Goal: Check status: Check status

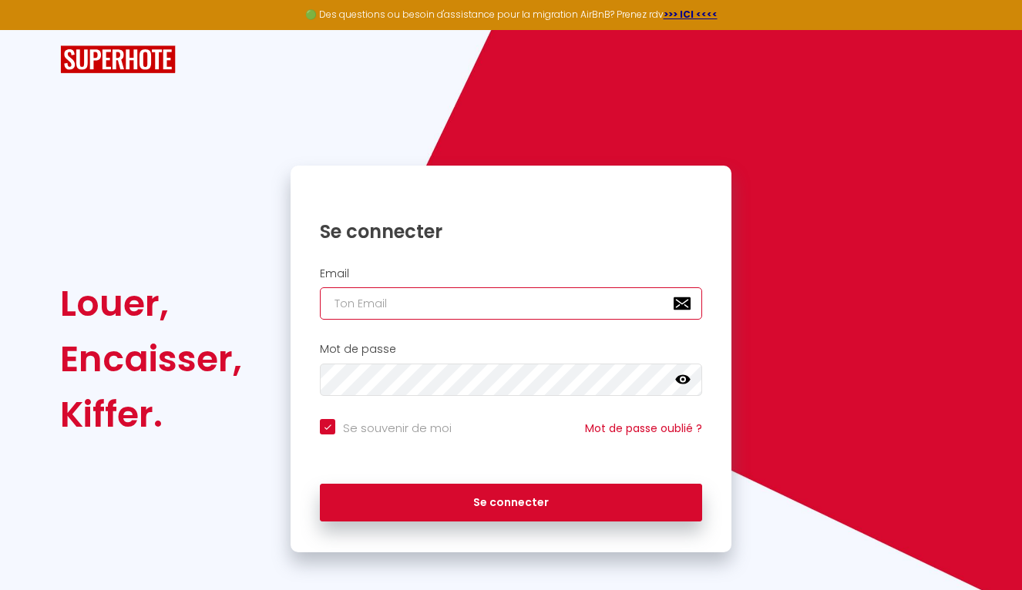
type input "[EMAIL_ADDRESS][DOMAIN_NAME]"
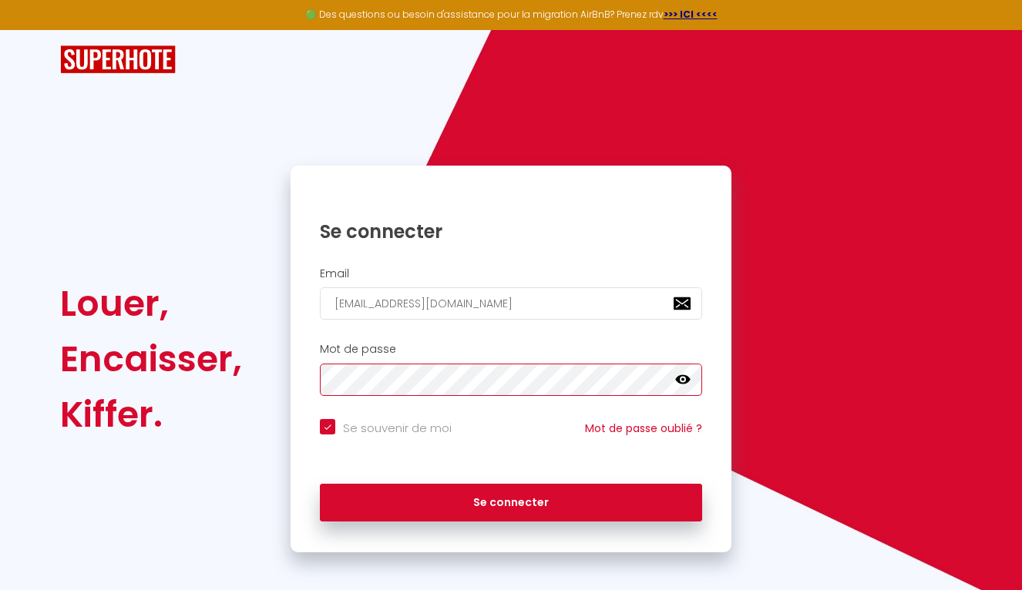
click at [511, 500] on button "Se connecter" at bounding box center [511, 503] width 382 height 39
checkbox input "true"
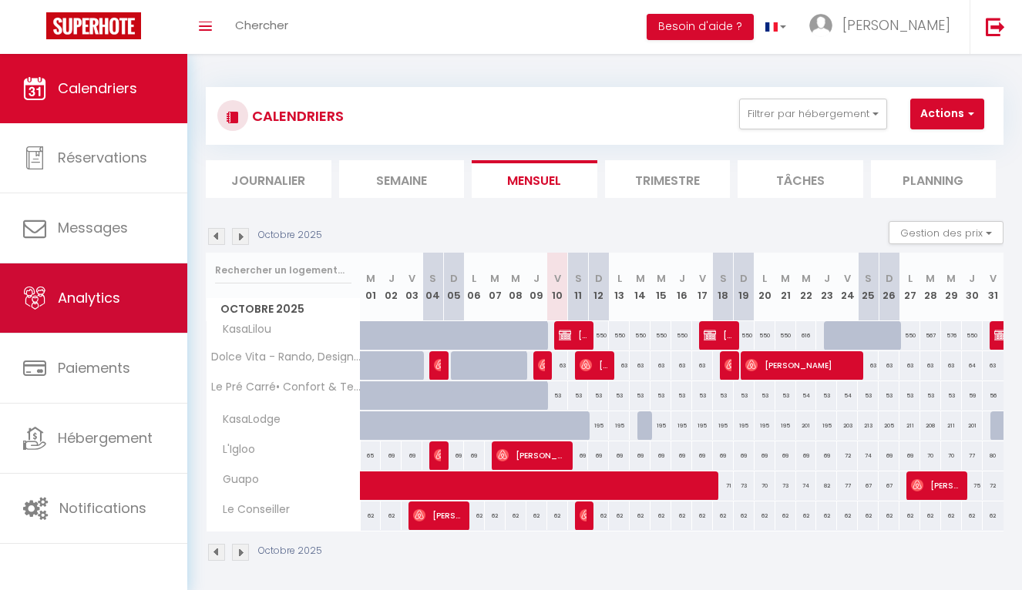
click at [101, 318] on link "Analytics" at bounding box center [93, 298] width 187 height 69
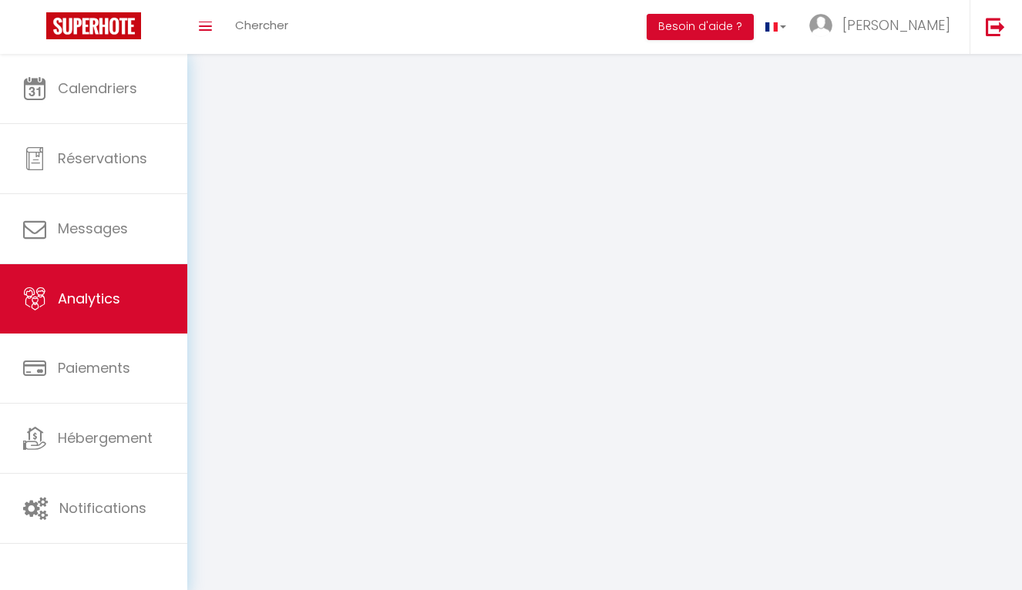
select select "2025"
select select "10"
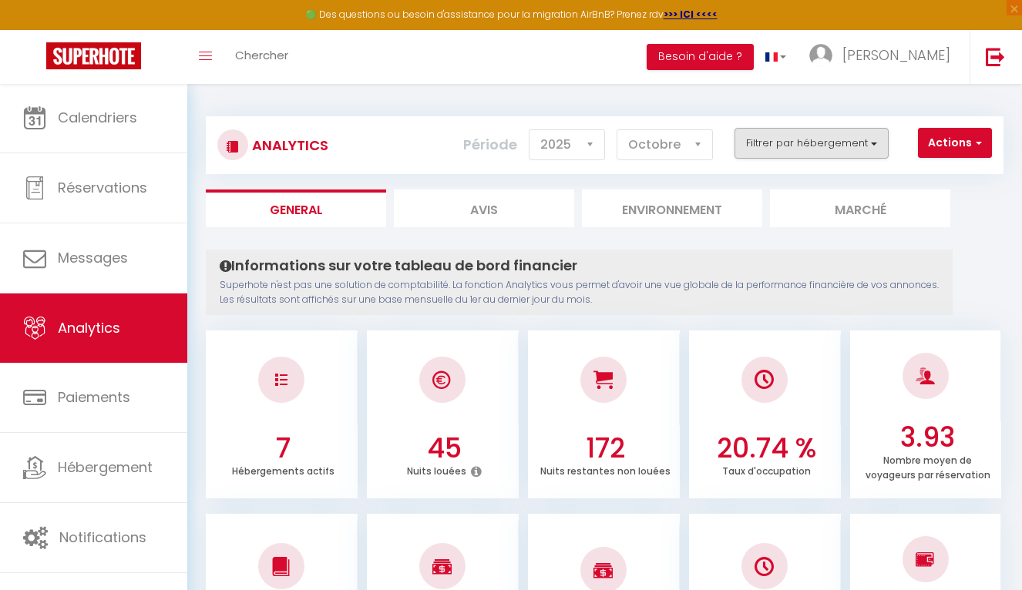
click at [850, 146] on button "Filtrer par hébergement" at bounding box center [812, 143] width 154 height 31
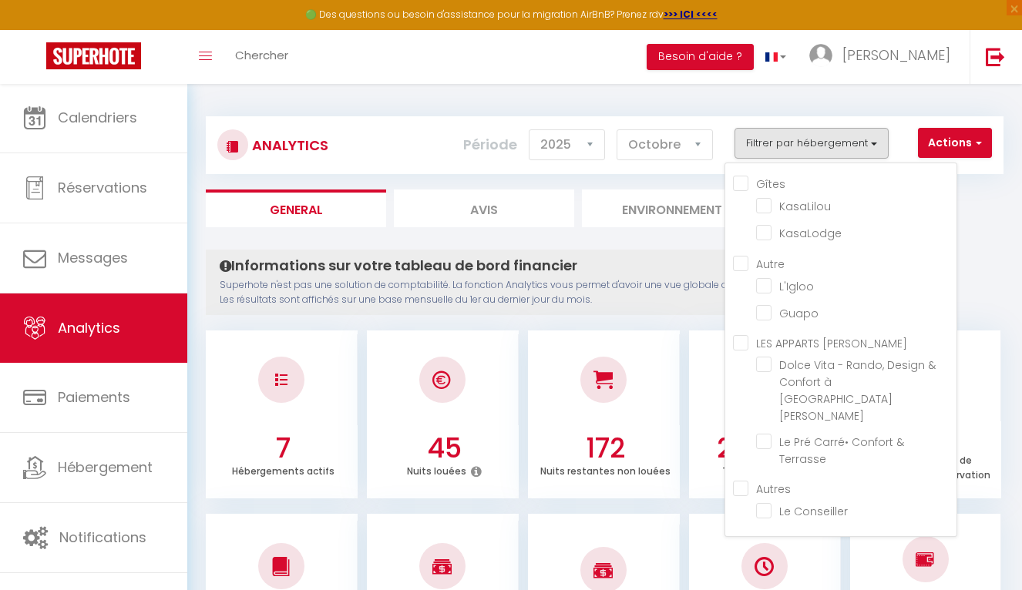
click at [745, 180] on input "Gîtes" at bounding box center [845, 182] width 224 height 15
checkbox input "true"
checkbox input "false"
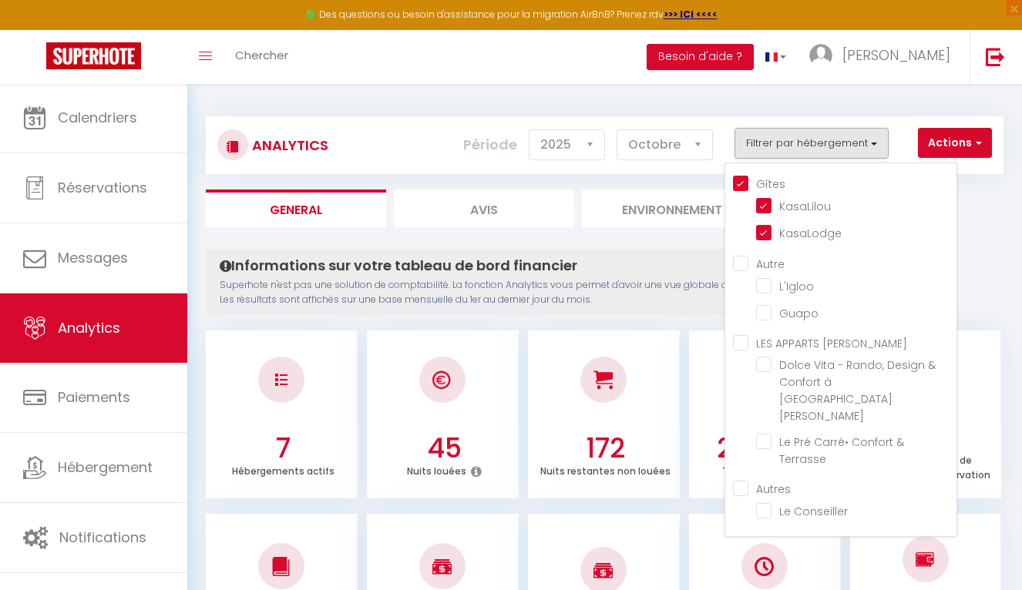
checkbox input "false"
checkbox Saint-Lary "false"
checkbox Terrasse "false"
checkbox Conseiller "false"
checkbox input "false"
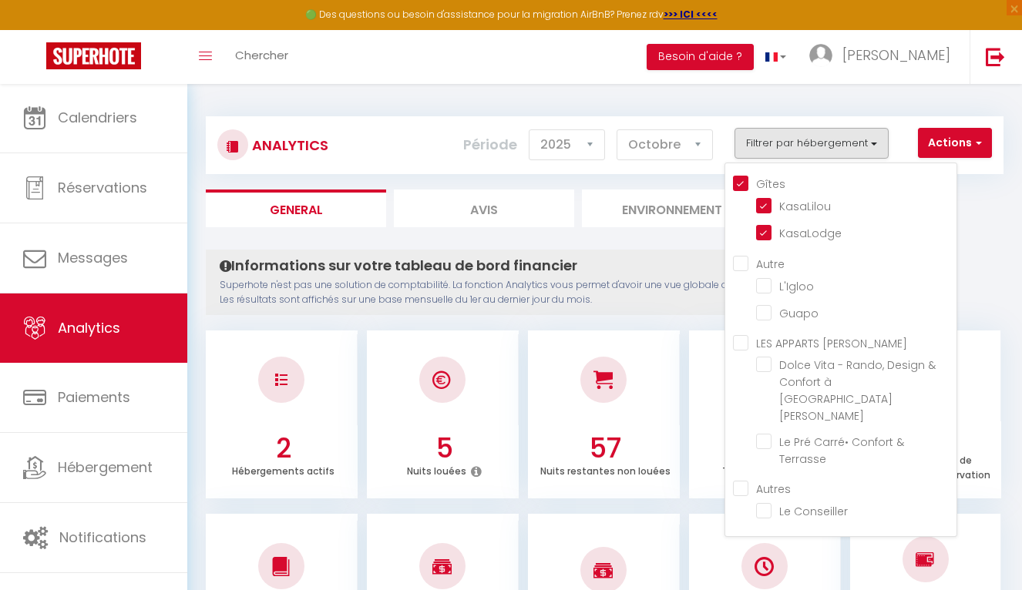
checkbox input "false"
checkbox Saint-Lary "false"
checkbox Terrasse "false"
checkbox Conseiller "false"
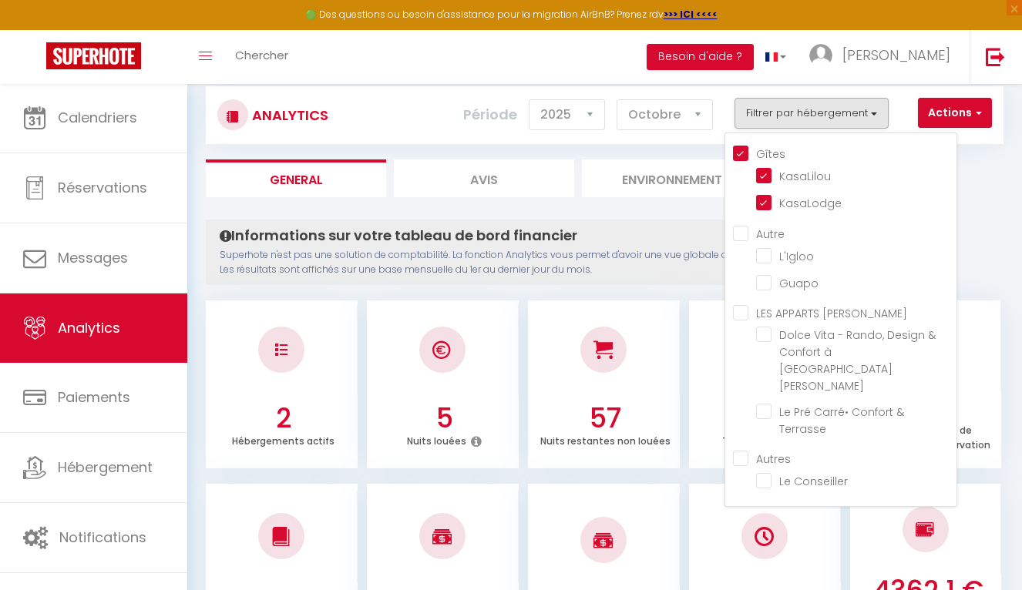
scroll to position [32, 0]
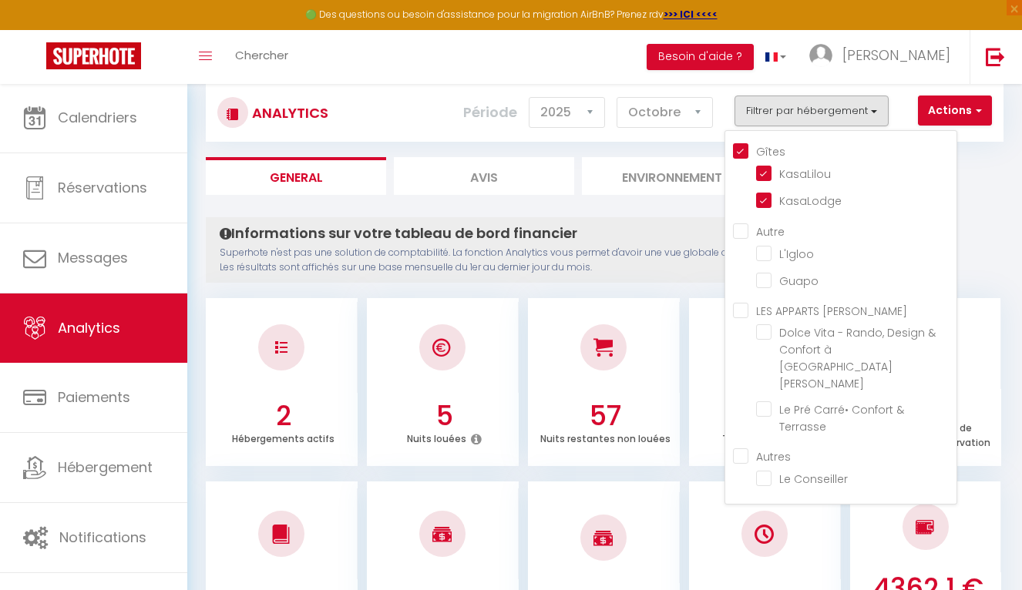
click at [744, 152] on input "Gîtes" at bounding box center [845, 150] width 224 height 15
checkbox input "false"
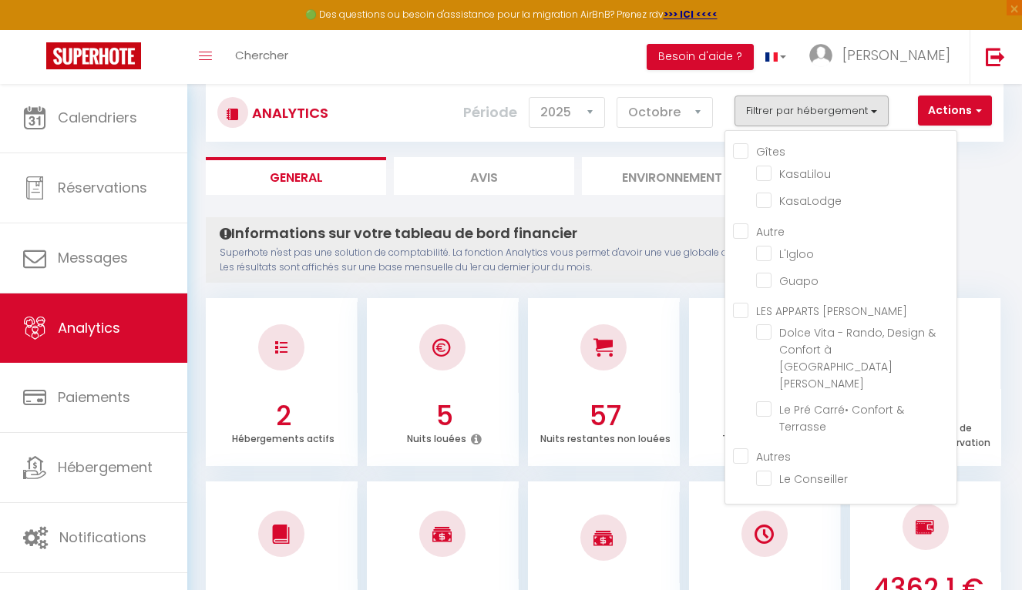
checkbox input "false"
checkbox Saint-Lary "false"
checkbox Terrasse "false"
checkbox Conseiller "false"
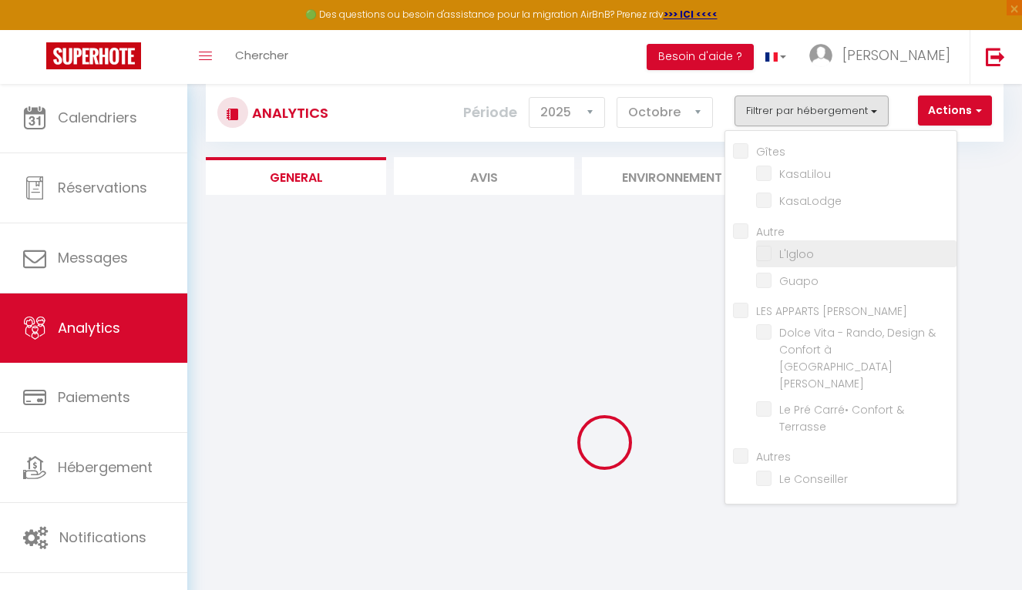
checkbox input "false"
checkbox Saint-Lary "false"
checkbox Terrasse "false"
checkbox Conseiller "false"
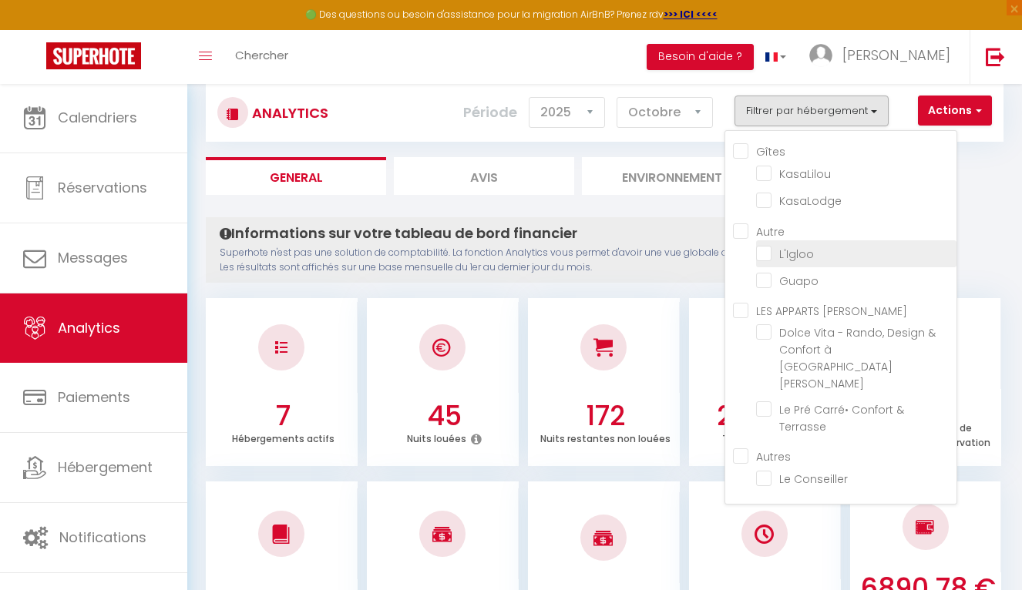
click at [771, 252] on input "checkbox" at bounding box center [856, 252] width 200 height 15
checkbox input "true"
checkbox input "false"
checkbox Saint-Lary "false"
checkbox Terrasse "false"
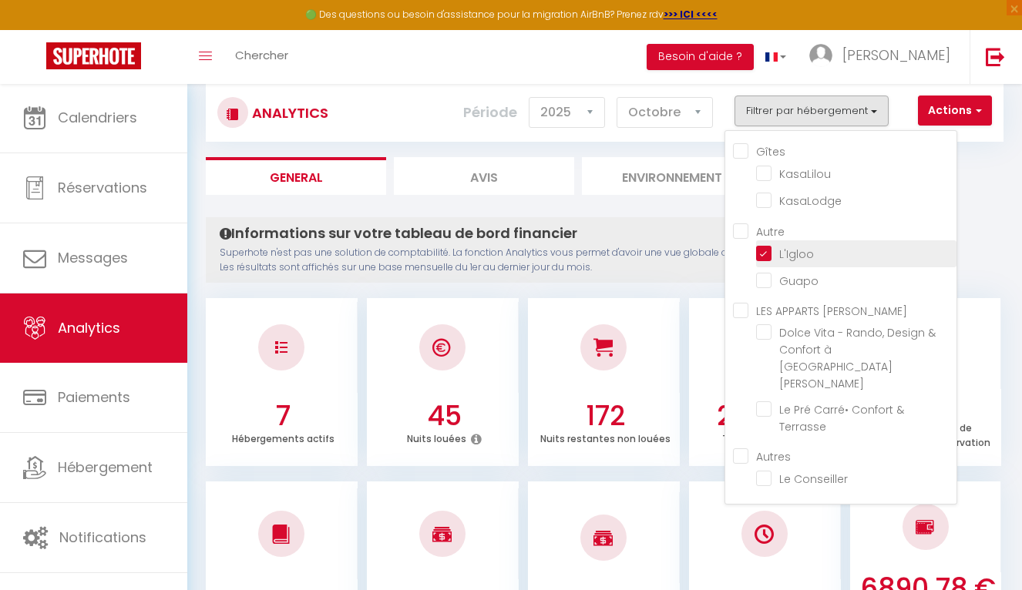
checkbox Conseiller "false"
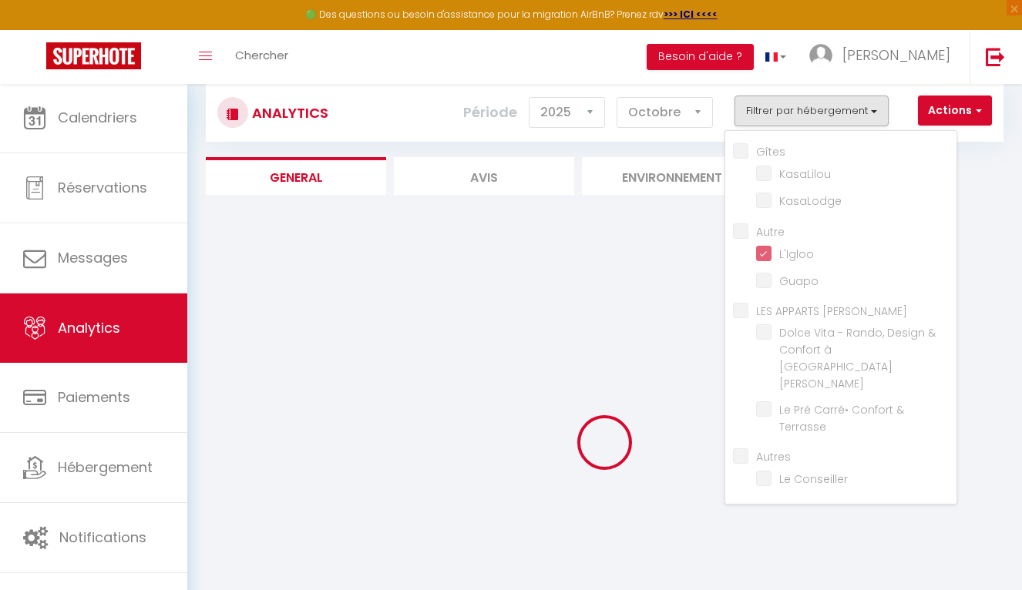
checkbox input "false"
checkbox Saint-Lary "false"
checkbox Terrasse "false"
checkbox Conseiller "false"
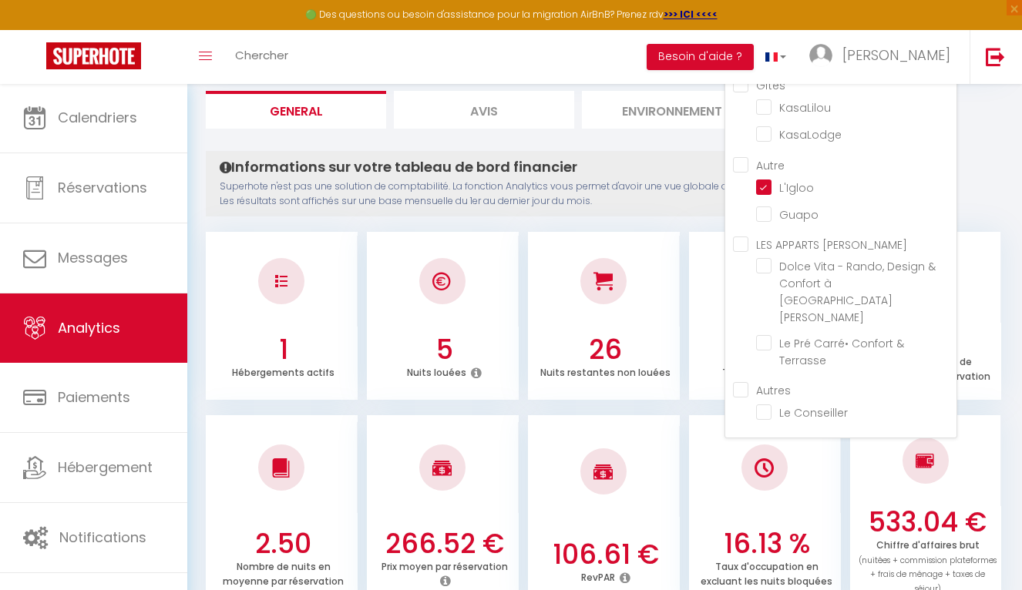
scroll to position [72, 0]
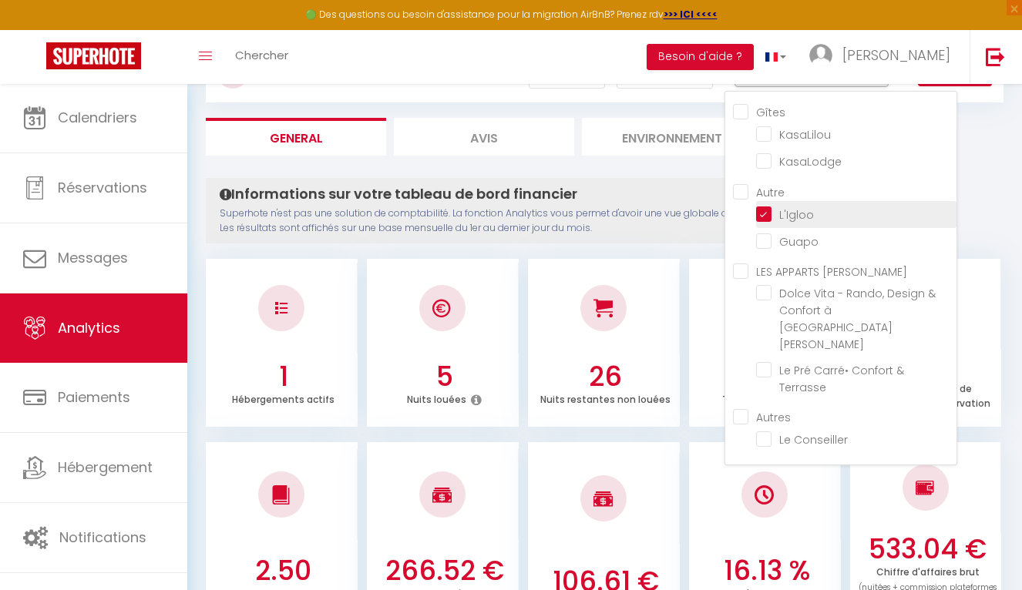
click at [771, 210] on input "checkbox" at bounding box center [856, 213] width 200 height 15
checkbox input "false"
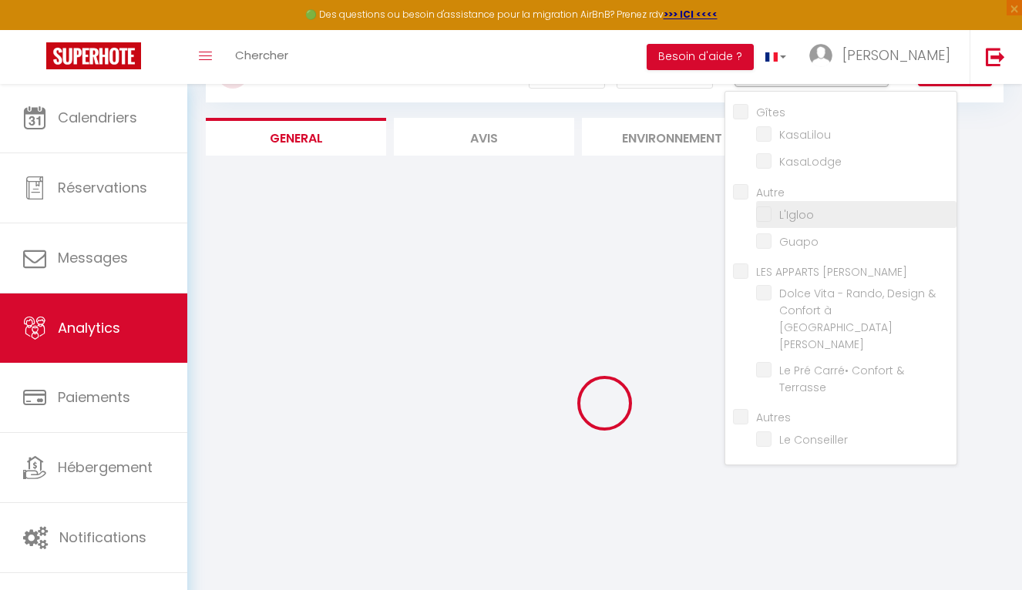
checkbox input "false"
checkbox Saint-Lary "false"
checkbox Terrasse "false"
checkbox Conseiller "false"
checkbox input "false"
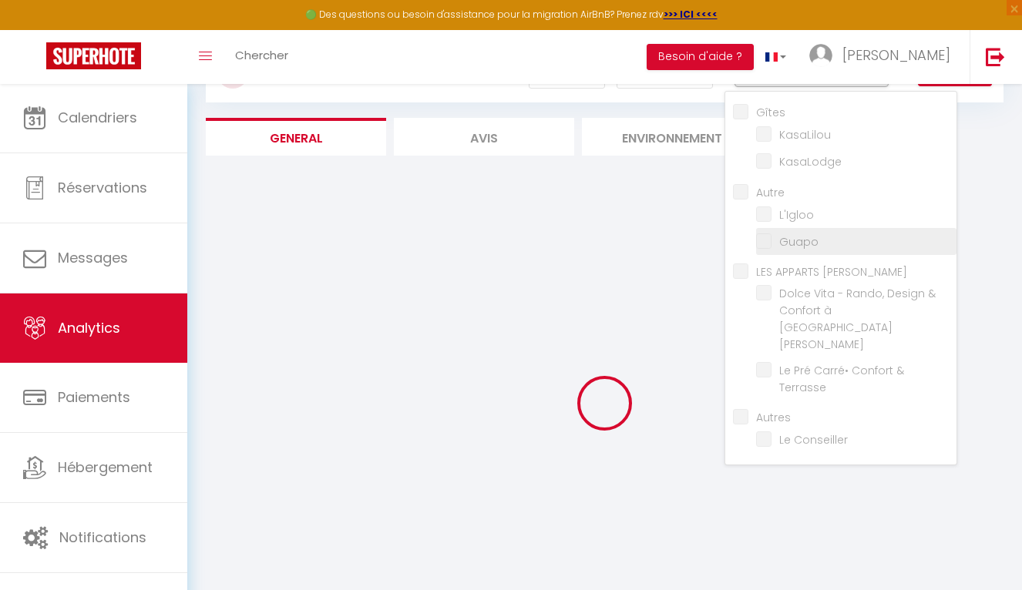
checkbox Saint-Lary "false"
checkbox Terrasse "false"
checkbox Conseiller "false"
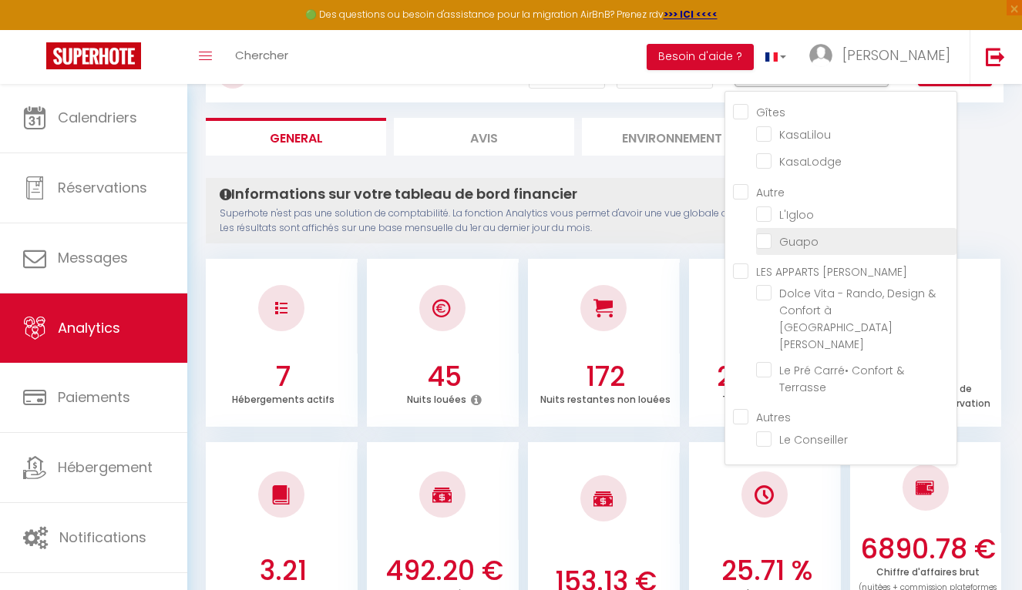
click at [765, 237] on input "checkbox" at bounding box center [856, 240] width 200 height 15
checkbox input "true"
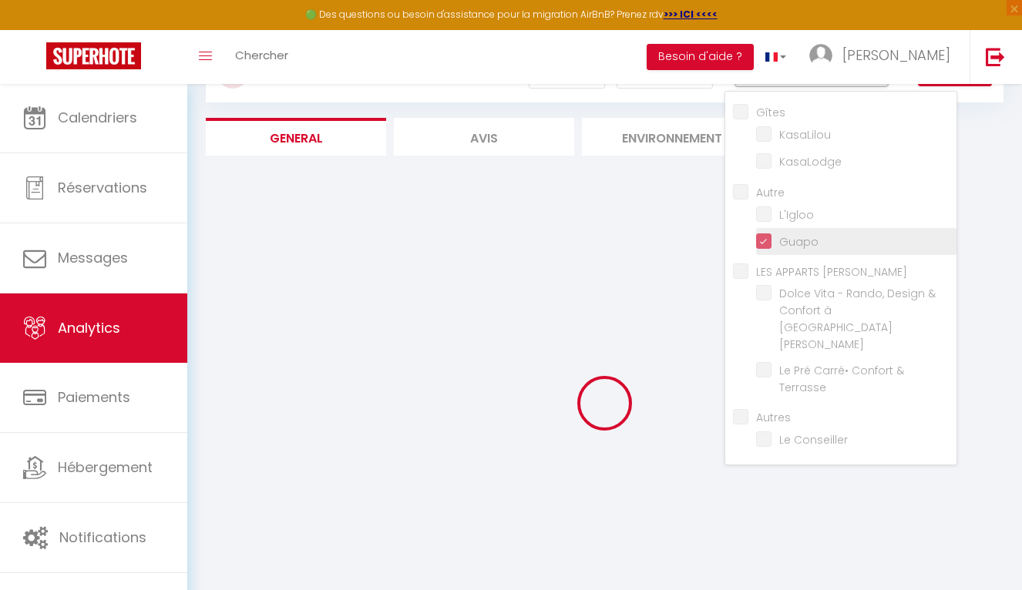
checkbox Saint-Lary "false"
checkbox Terrasse "false"
checkbox Conseiller "false"
checkbox Saint-Lary "false"
checkbox Terrasse "false"
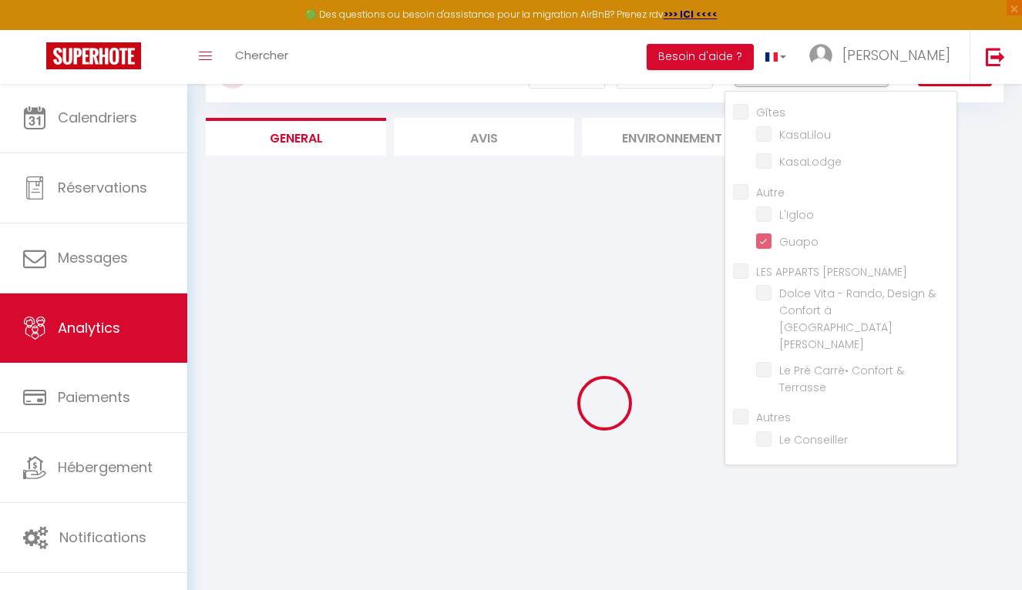
checkbox Conseiller "false"
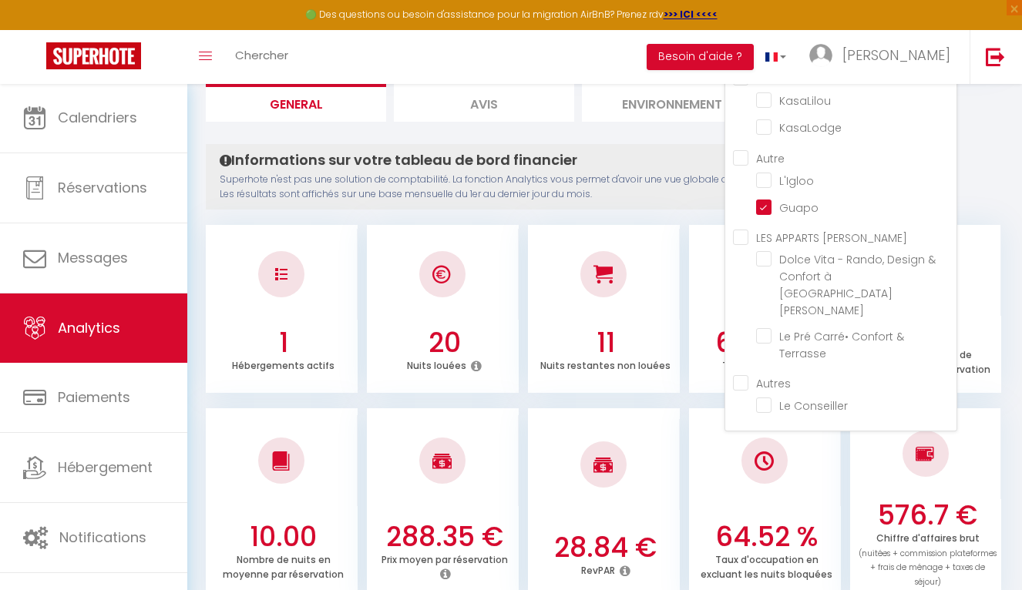
scroll to position [103, 0]
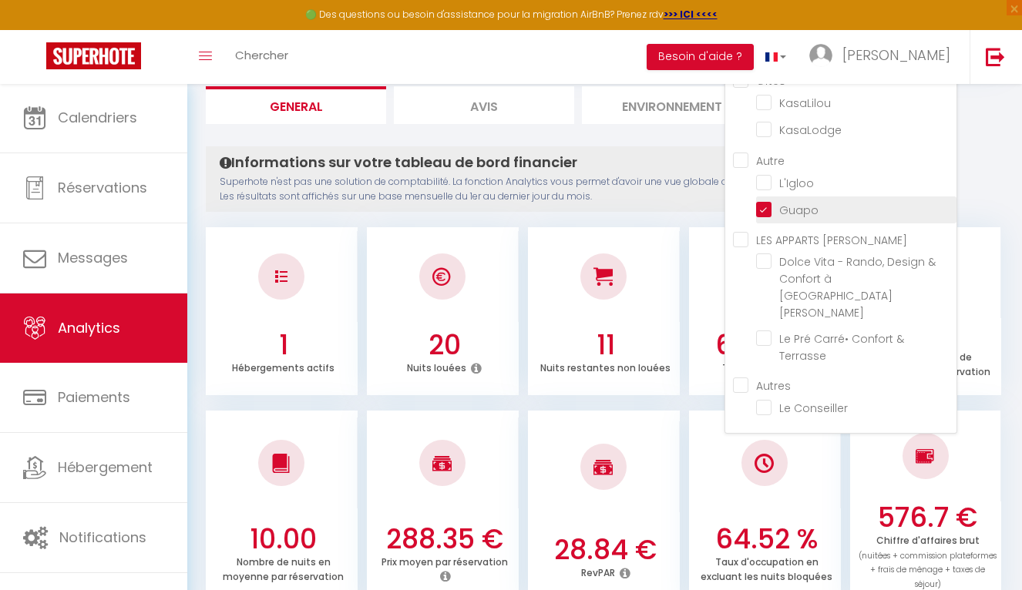
click at [770, 214] on input "checkbox" at bounding box center [856, 208] width 200 height 15
checkbox input "false"
checkbox Saint-Lary "false"
checkbox Terrasse "false"
checkbox Conseiller "false"
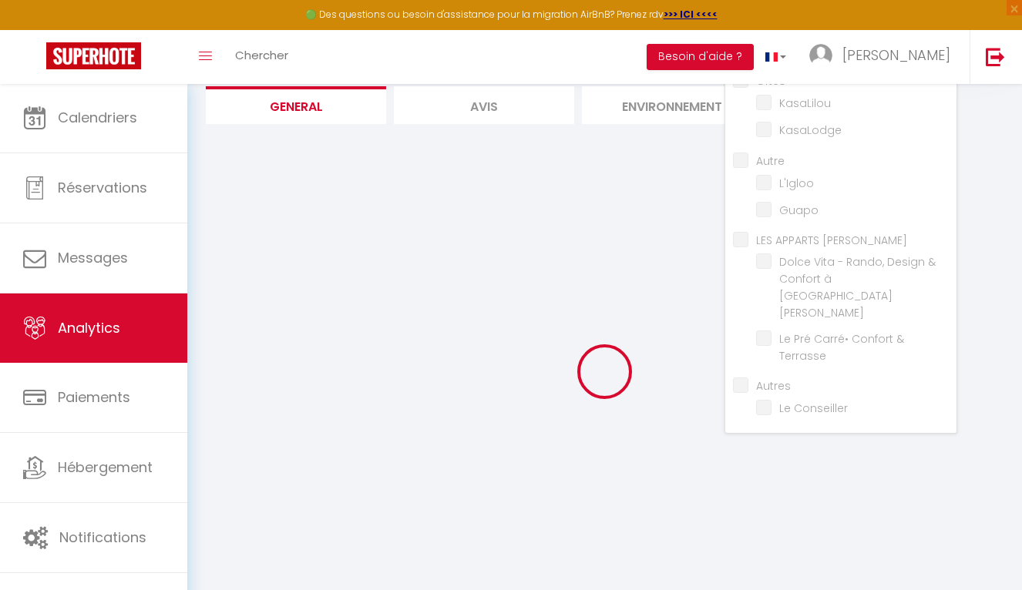
checkbox Saint-Lary "false"
checkbox Terrasse "false"
checkbox Conseiller "false"
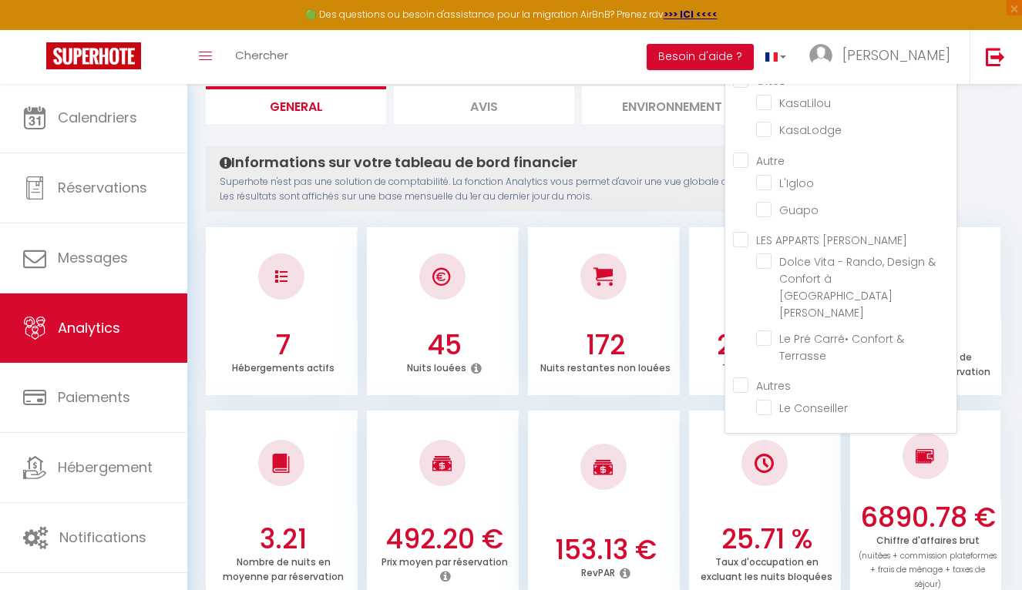
click at [745, 242] on CARO "LES APPARTS [PERSON_NAME]" at bounding box center [845, 238] width 224 height 15
checkbox CARO "true"
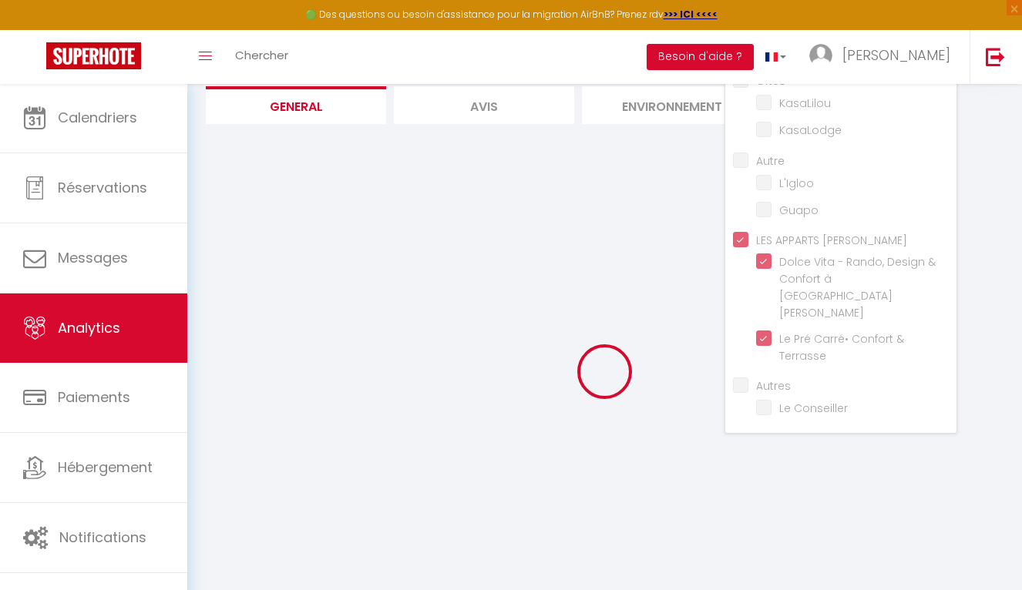
checkbox Saint-Lary "true"
checkbox Terrasse "true"
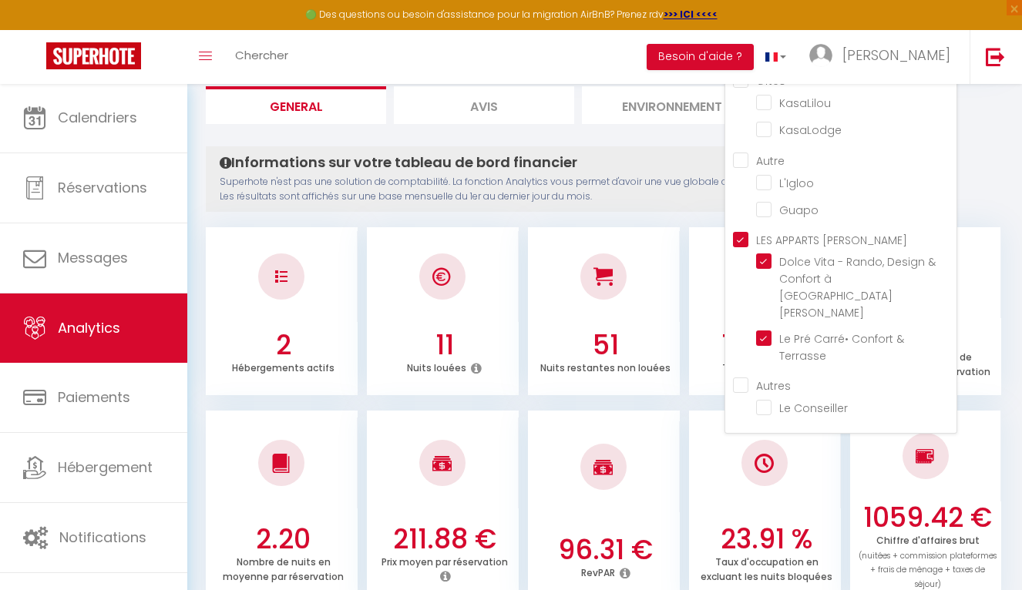
checkbox Conseiller "false"
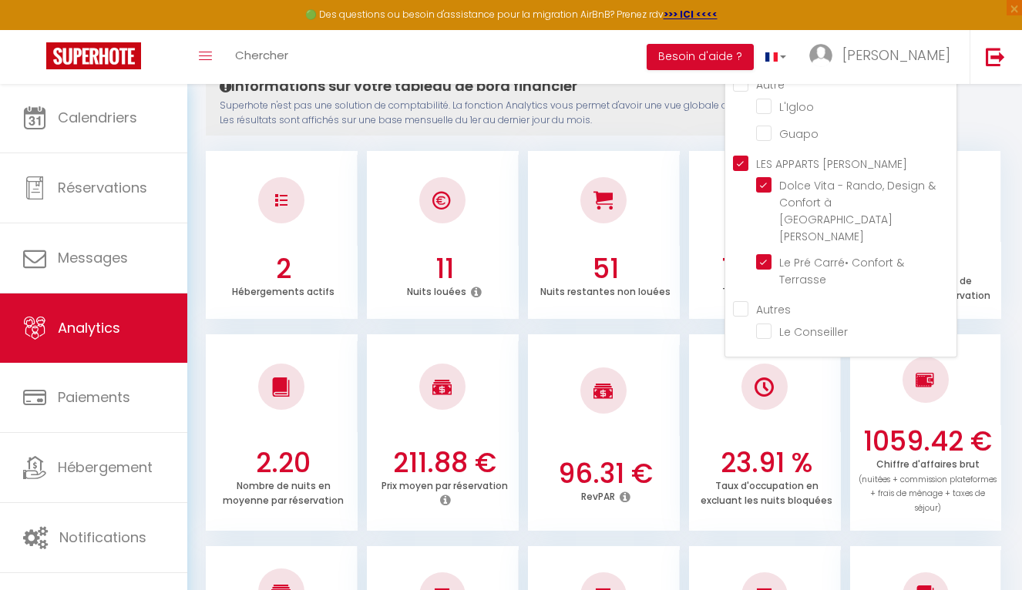
scroll to position [12, 0]
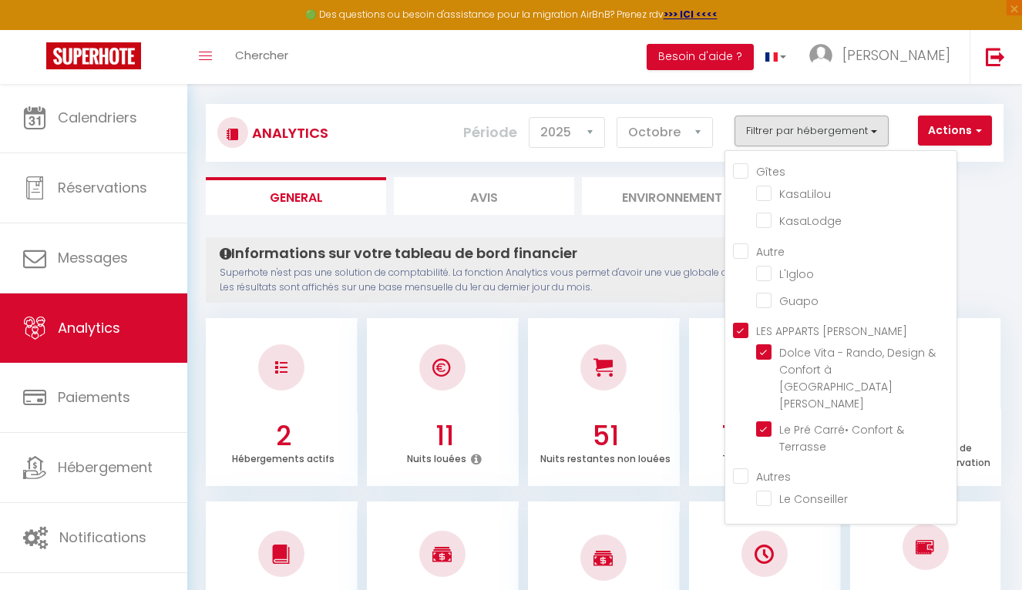
click at [740, 333] on CARO "LES APPARTS [PERSON_NAME]" at bounding box center [845, 329] width 224 height 15
checkbox CARO "false"
checkbox Saint-Lary "false"
checkbox Terrasse "false"
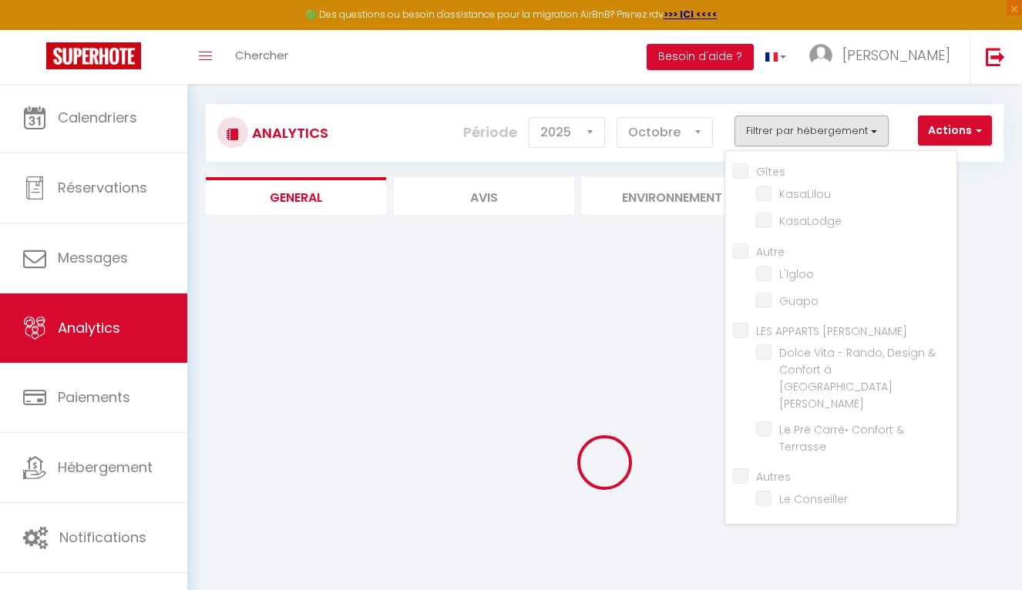
checkbox Conseiller "false"
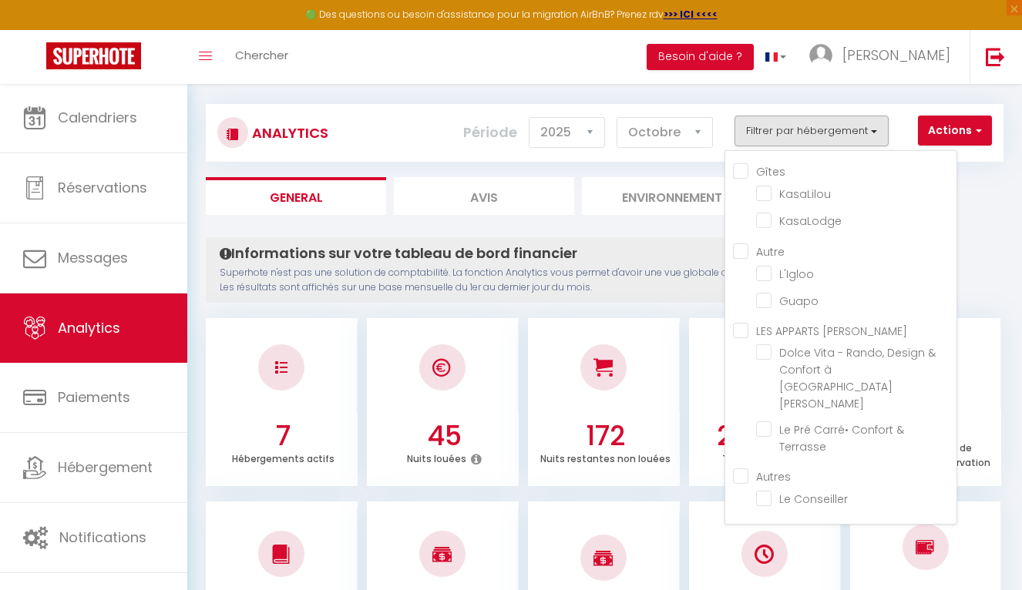
click at [741, 468] on input "Autres" at bounding box center [845, 475] width 224 height 15
checkbox input "true"
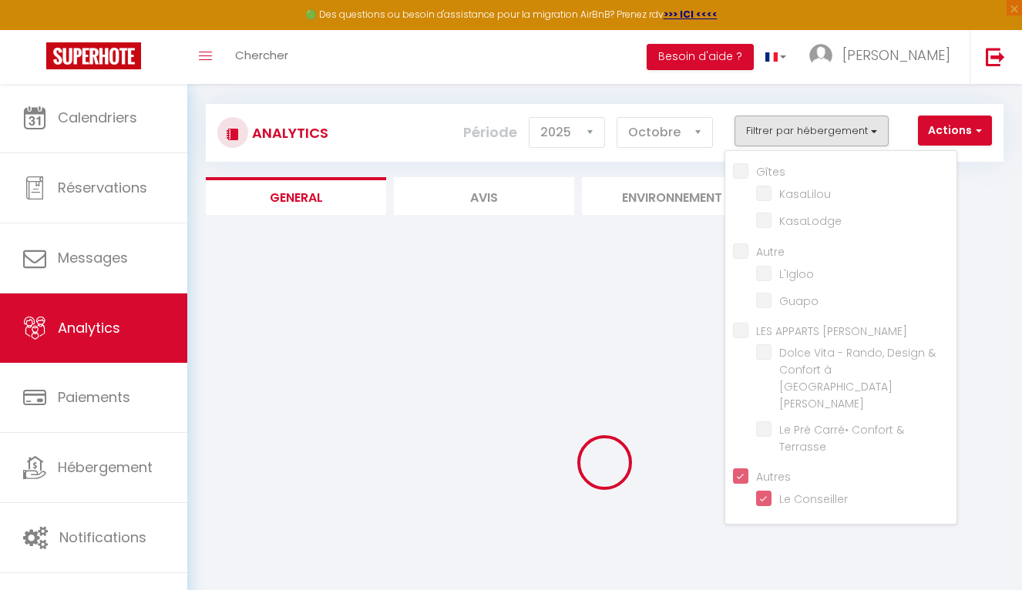
checkbox Conseiller "true"
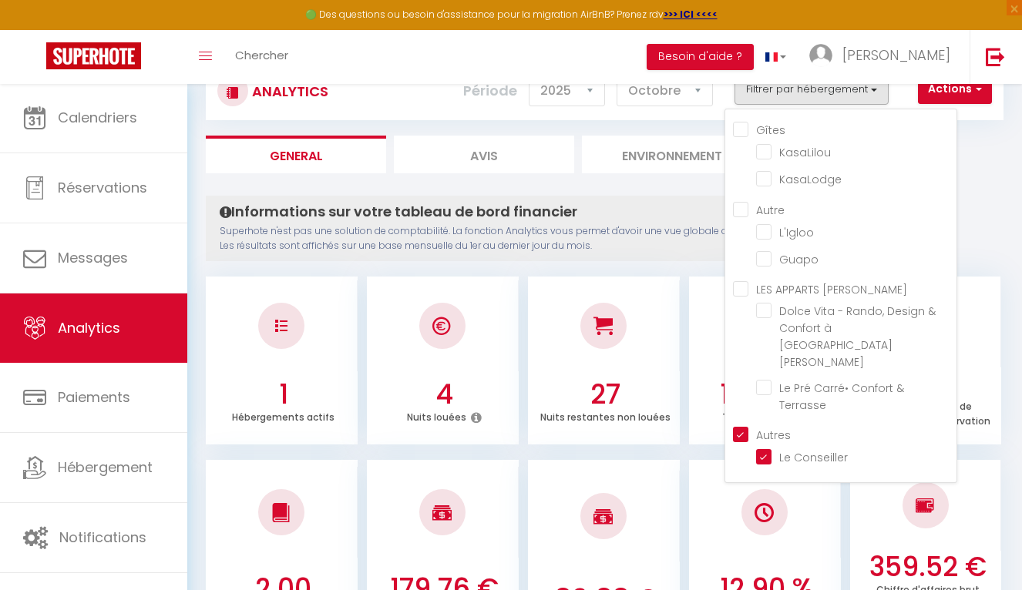
scroll to position [51, 0]
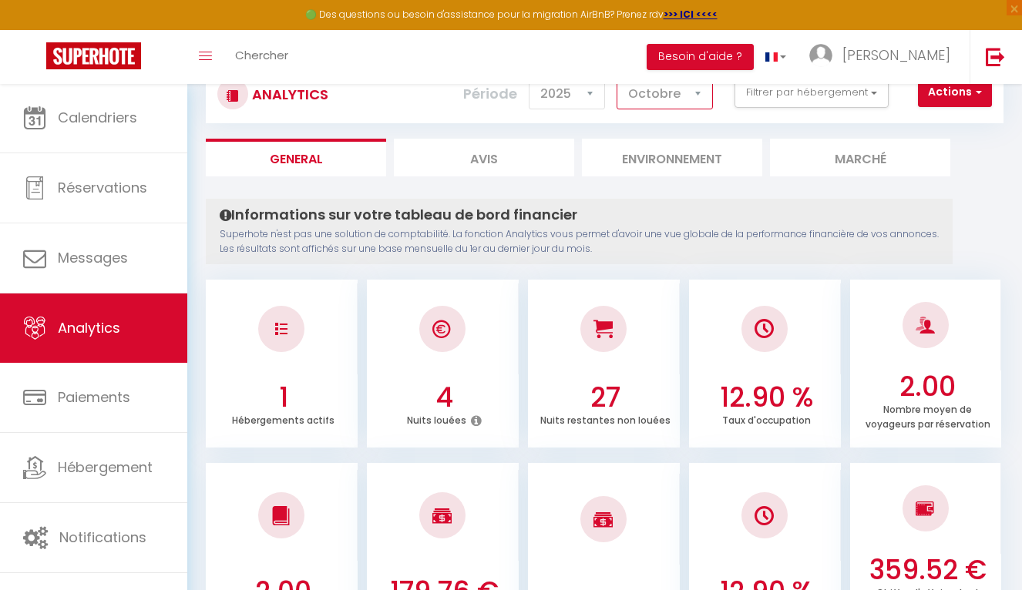
select select "9"
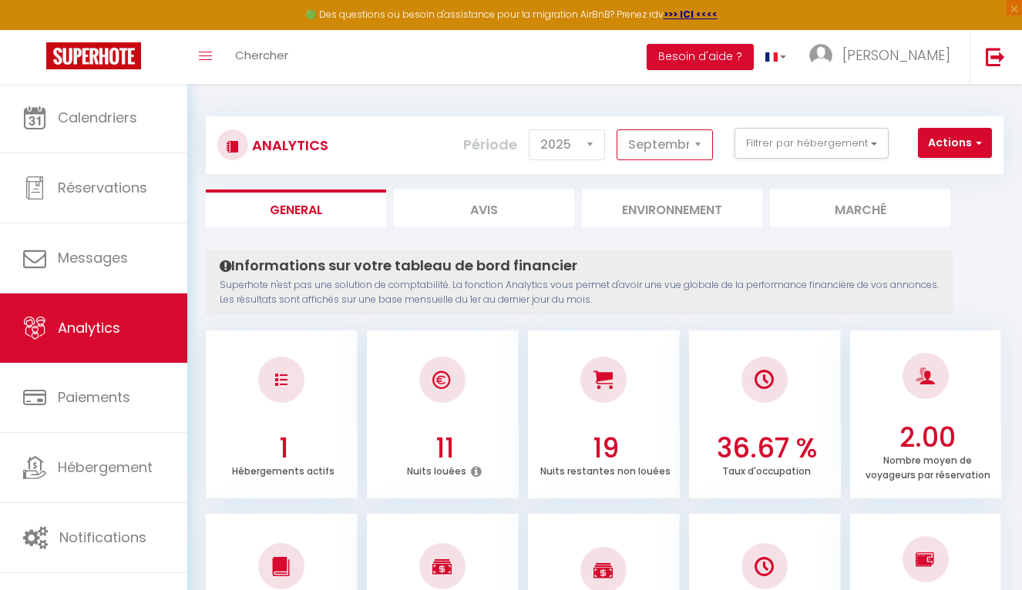
scroll to position [0, 0]
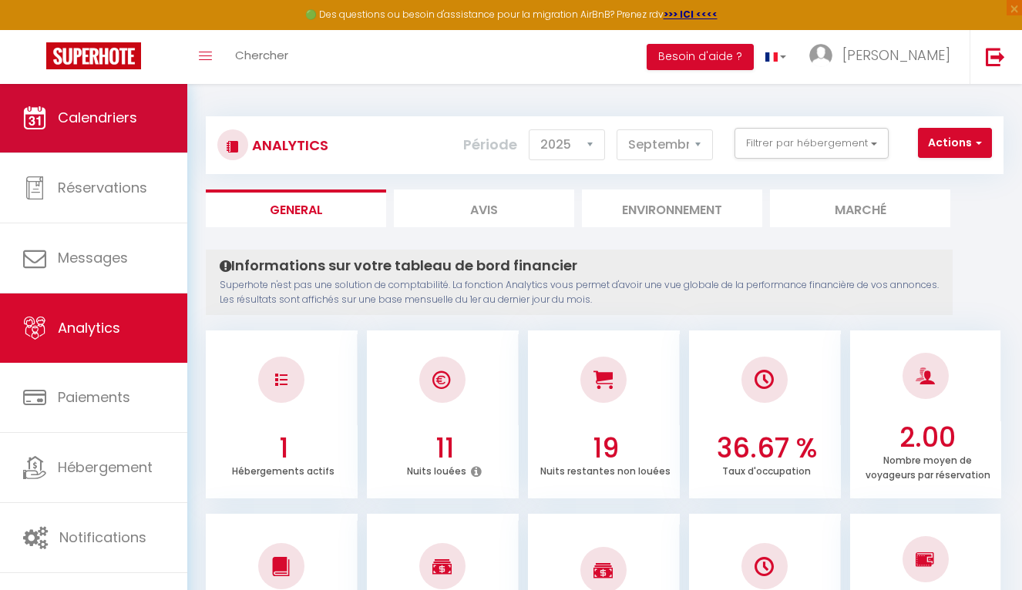
click at [119, 127] on span "Calendriers" at bounding box center [97, 117] width 79 height 19
